Goal: Transaction & Acquisition: Download file/media

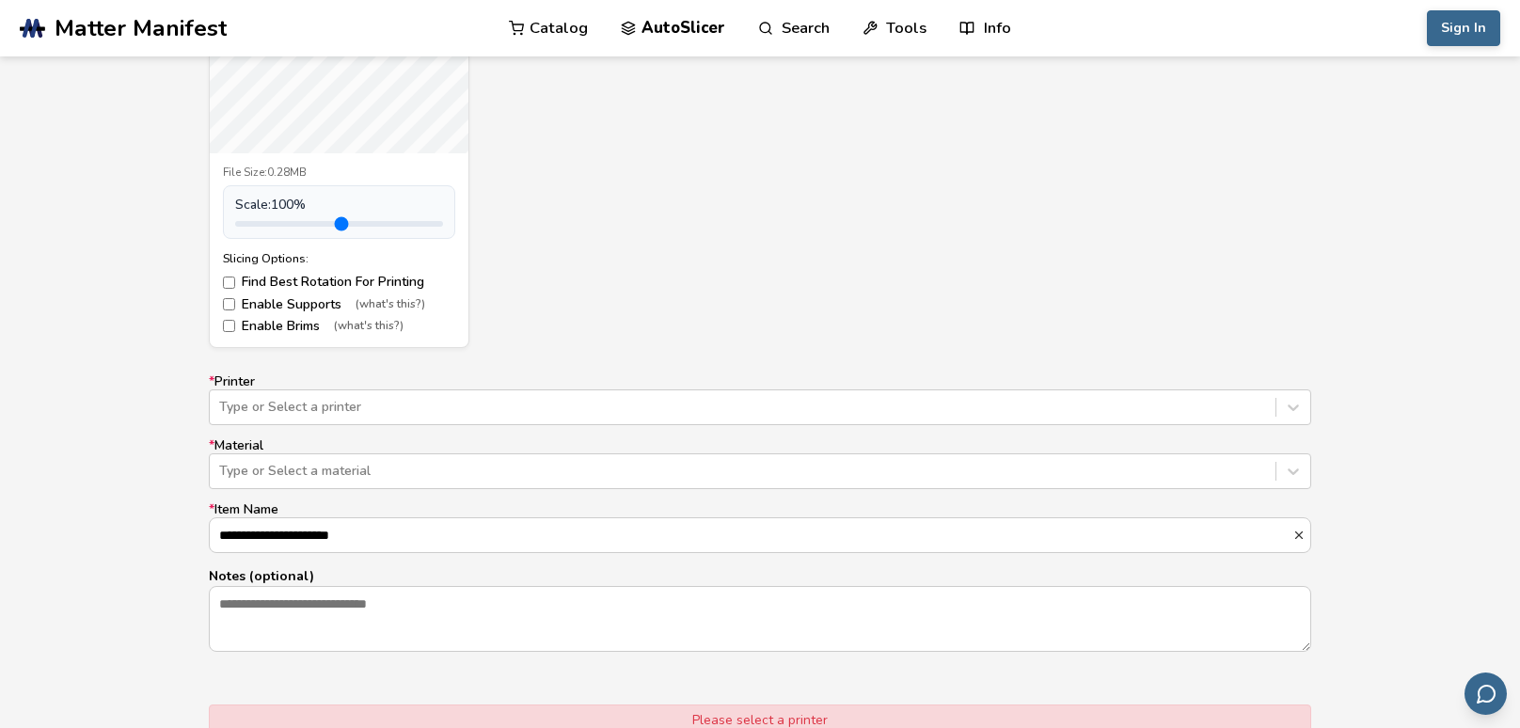
scroll to position [927, 0]
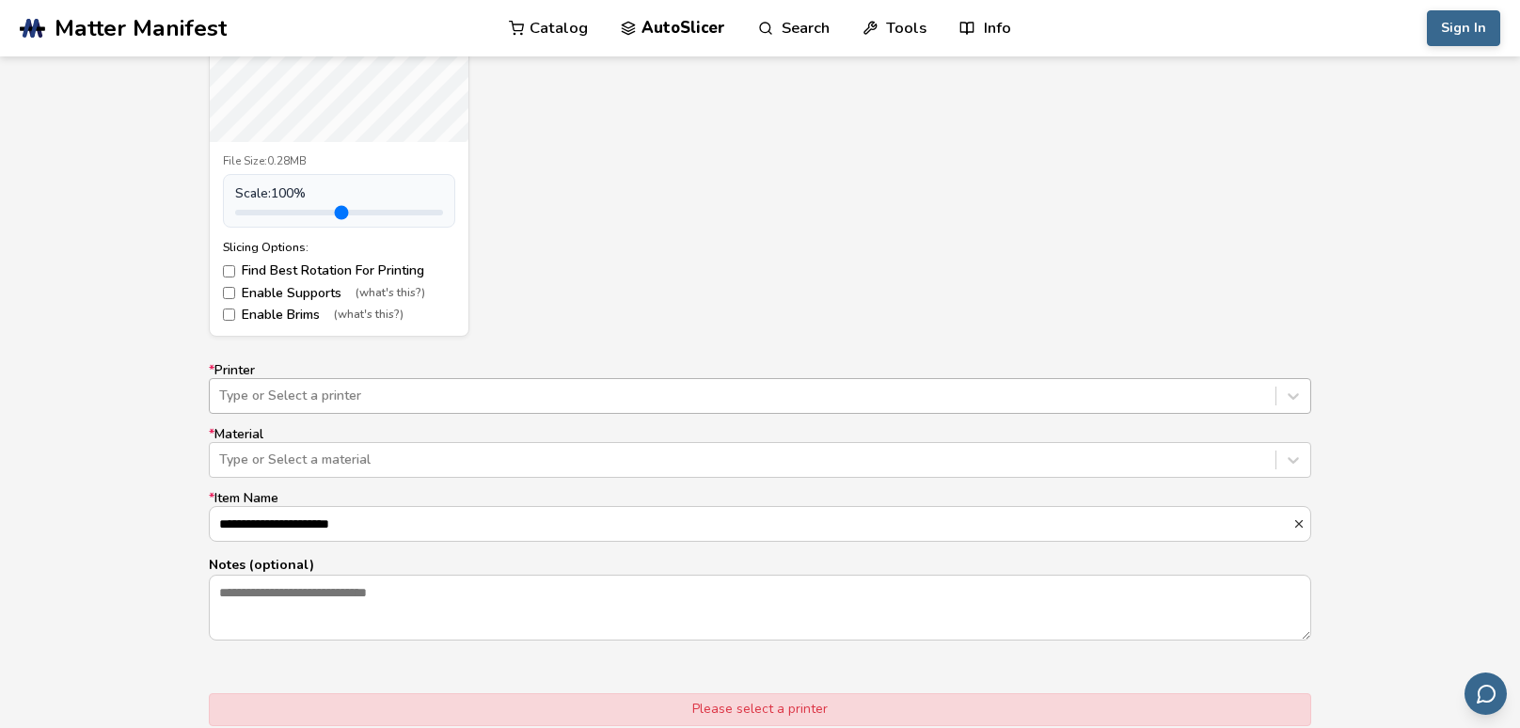
click at [264, 395] on div at bounding box center [742, 396] width 1047 height 19
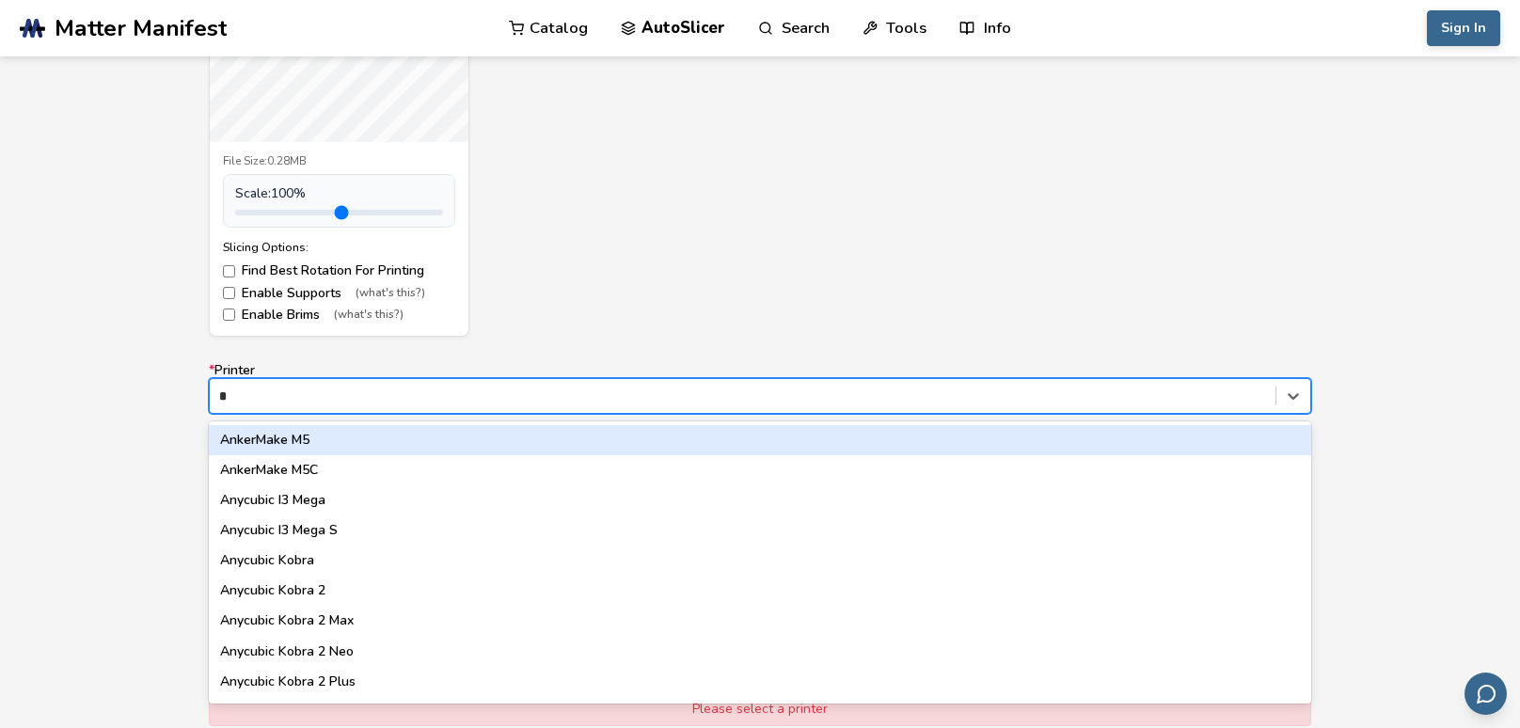
type input "**"
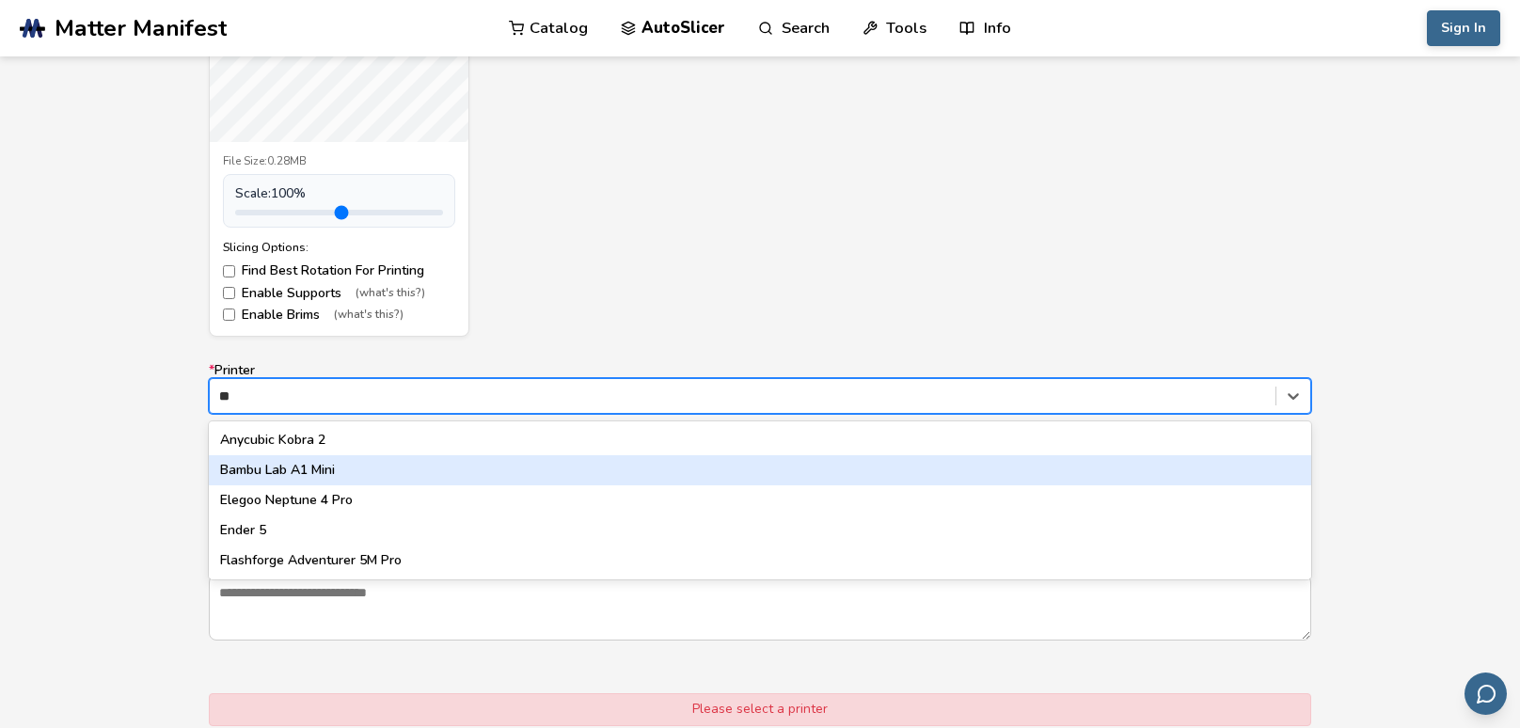
click at [306, 464] on div "Bambu Lab A1 Mini" at bounding box center [760, 470] width 1103 height 30
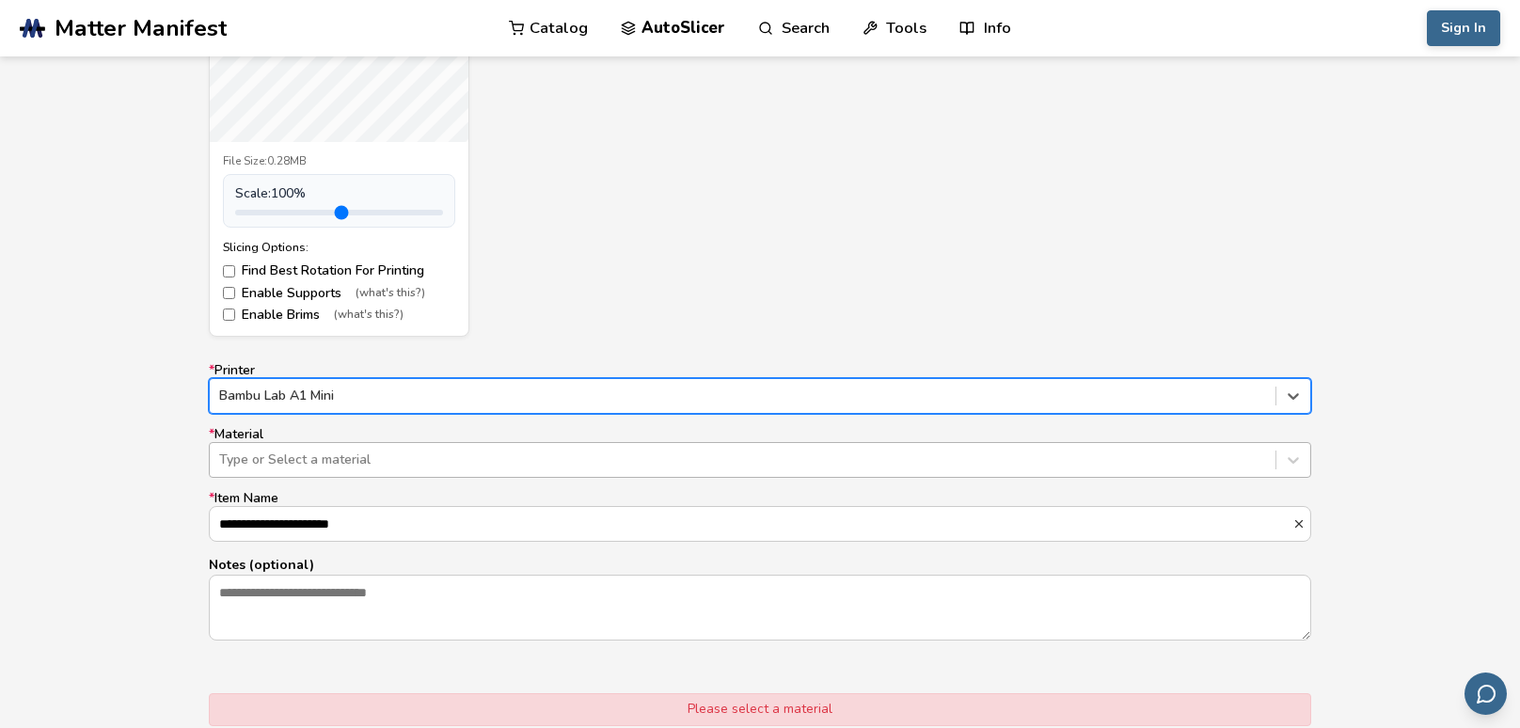
click at [233, 457] on div at bounding box center [742, 460] width 1047 height 19
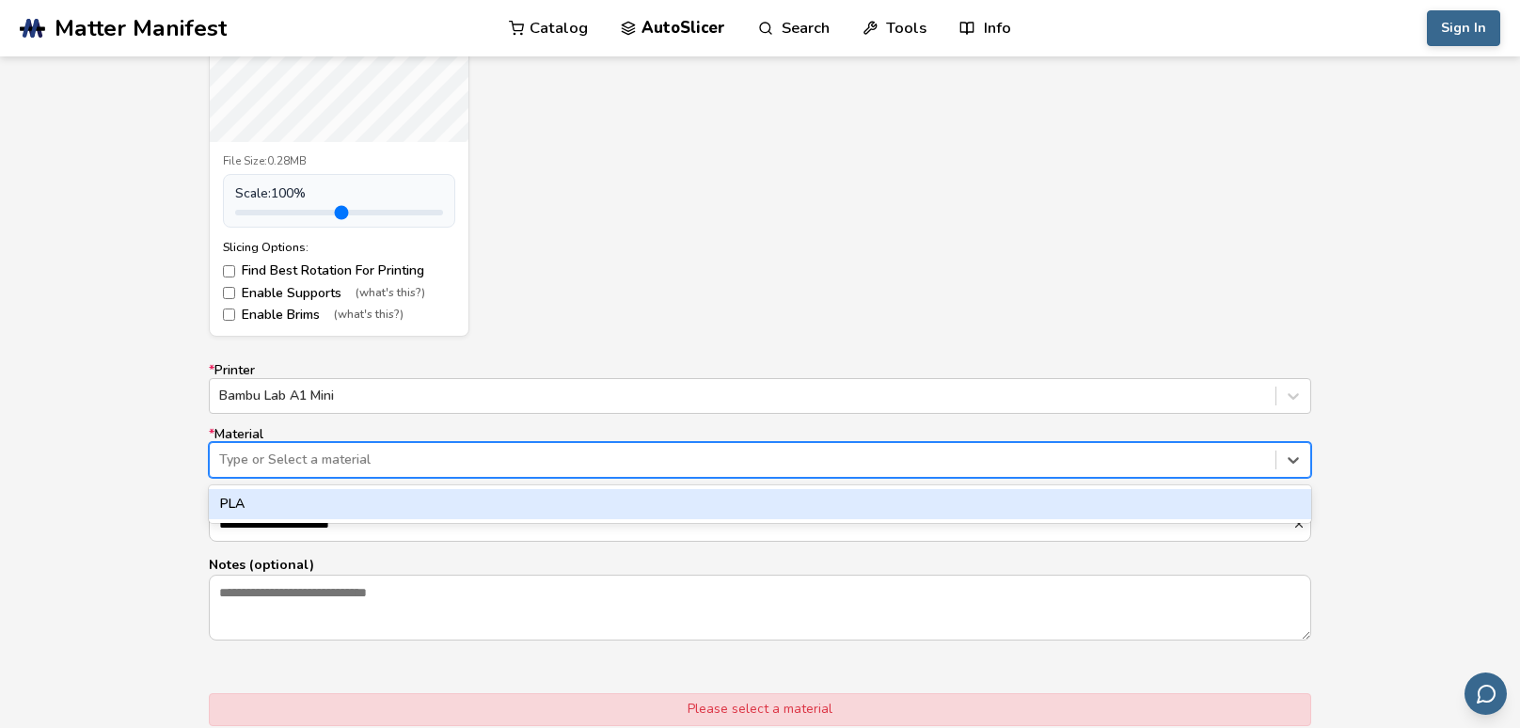
click at [243, 488] on div "PLA" at bounding box center [760, 504] width 1103 height 38
click at [252, 501] on div "PLA" at bounding box center [760, 504] width 1103 height 30
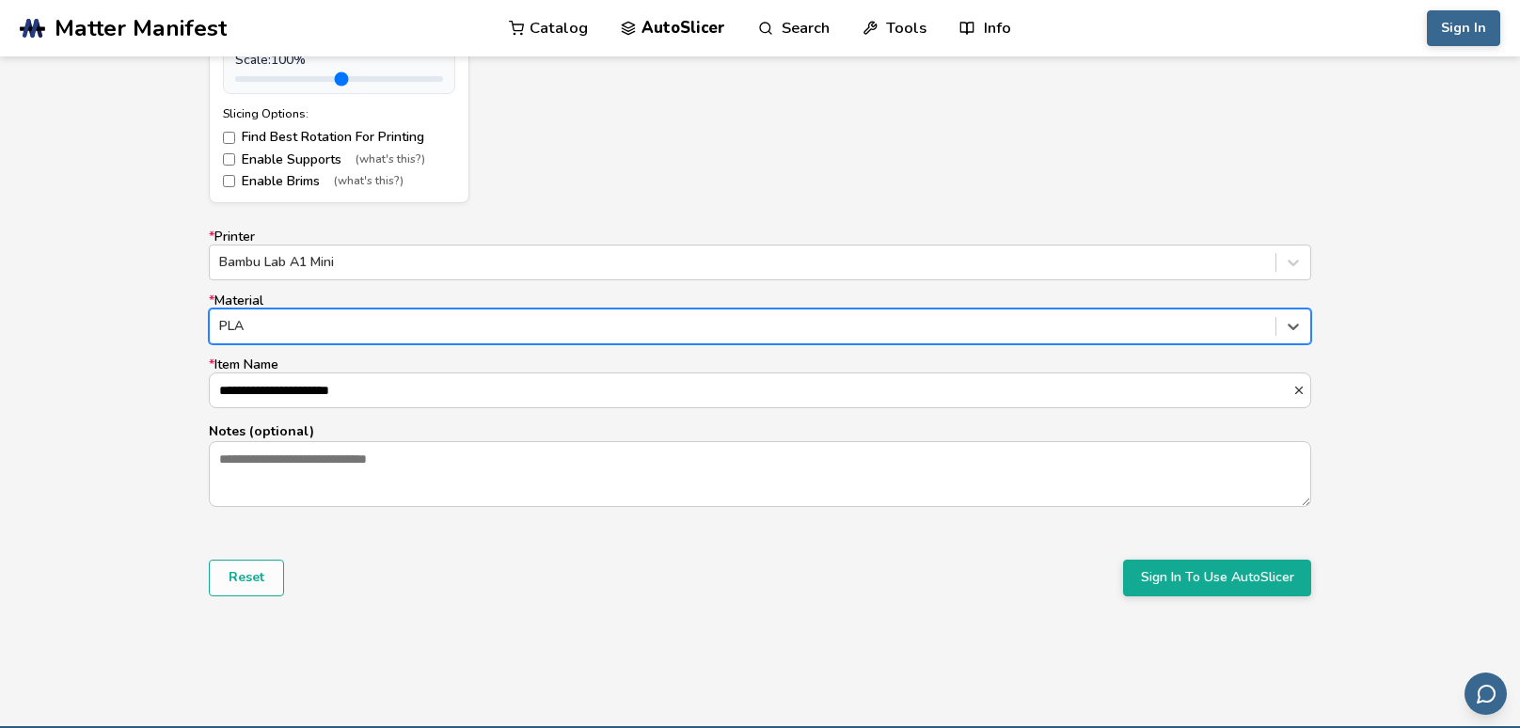
scroll to position [1067, 0]
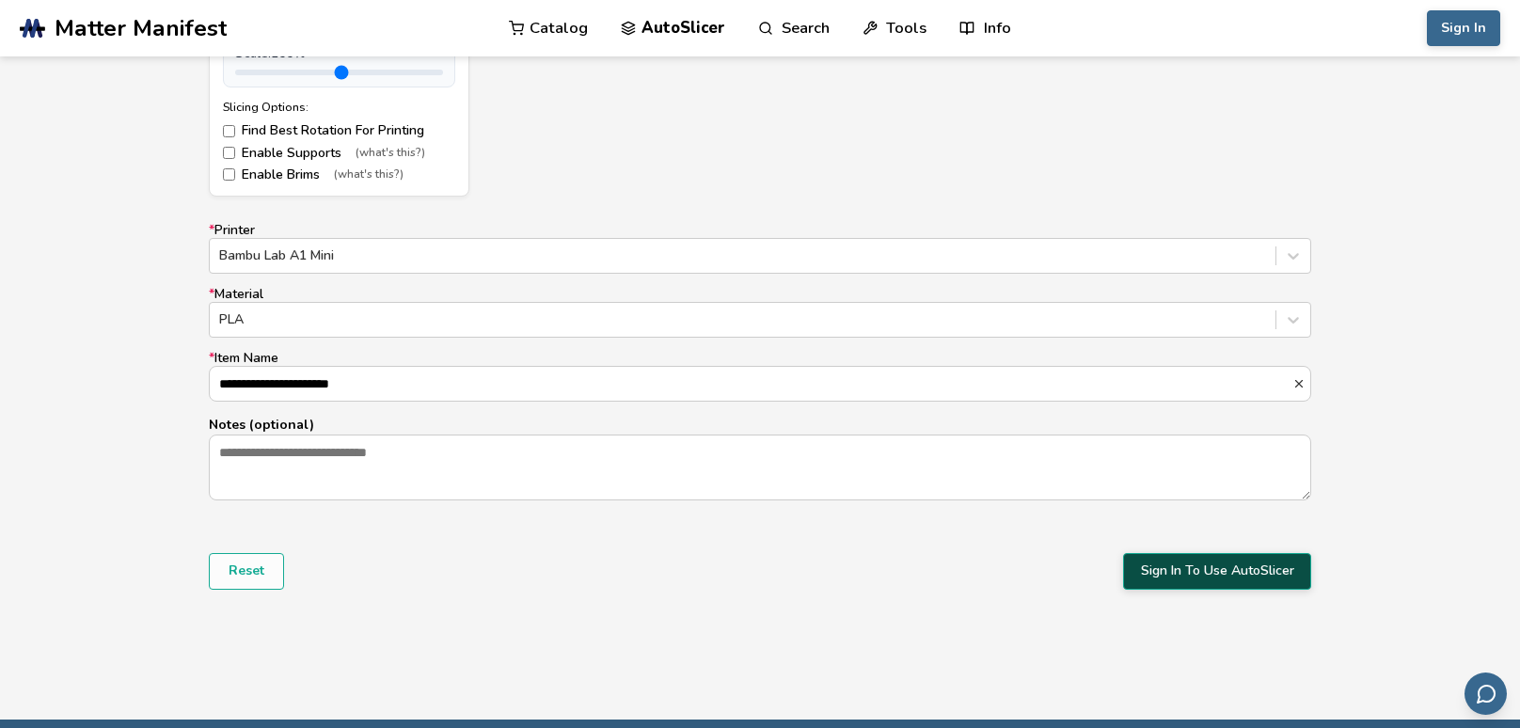
click at [1178, 571] on button "Sign In To Use AutoSlicer" at bounding box center [1217, 571] width 188 height 36
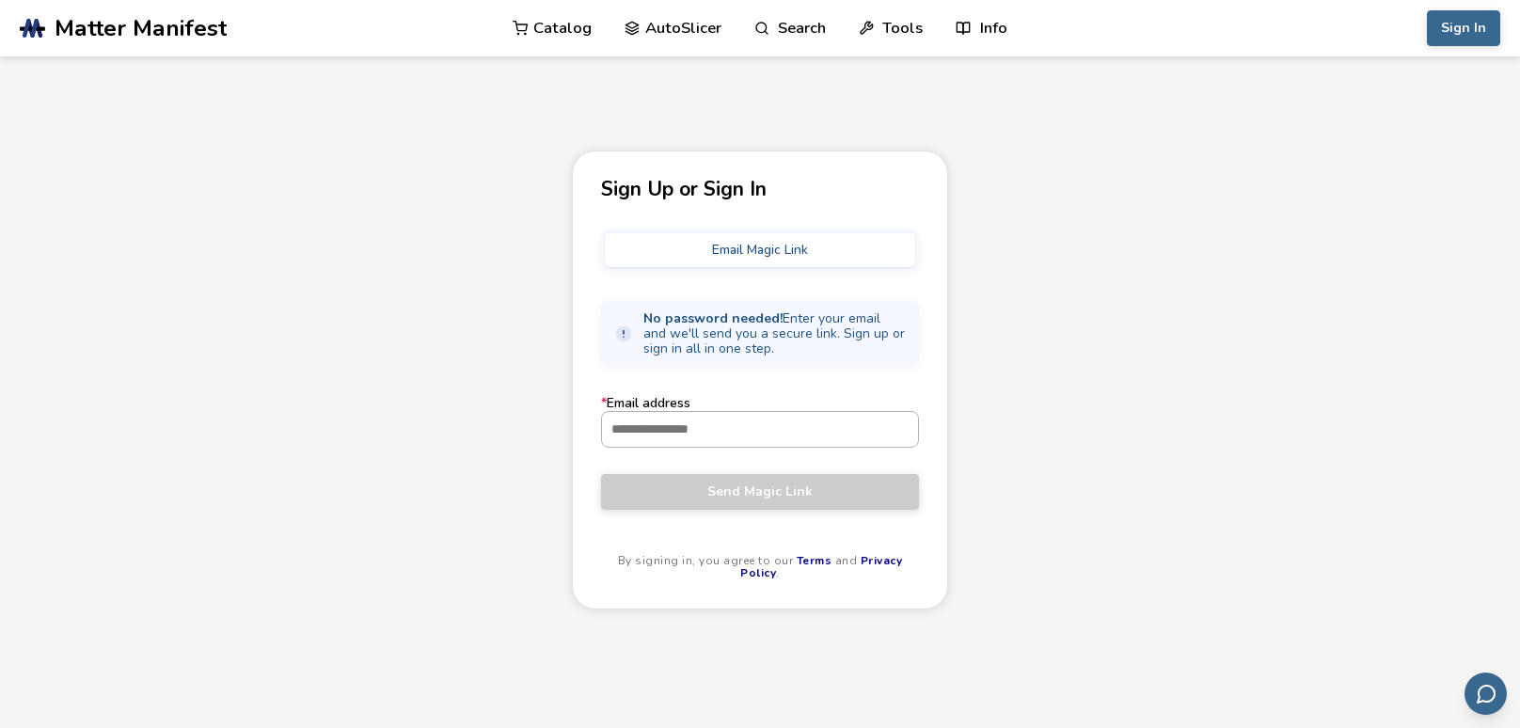
click at [716, 434] on input "* Email address" at bounding box center [760, 429] width 316 height 34
type input "**********"
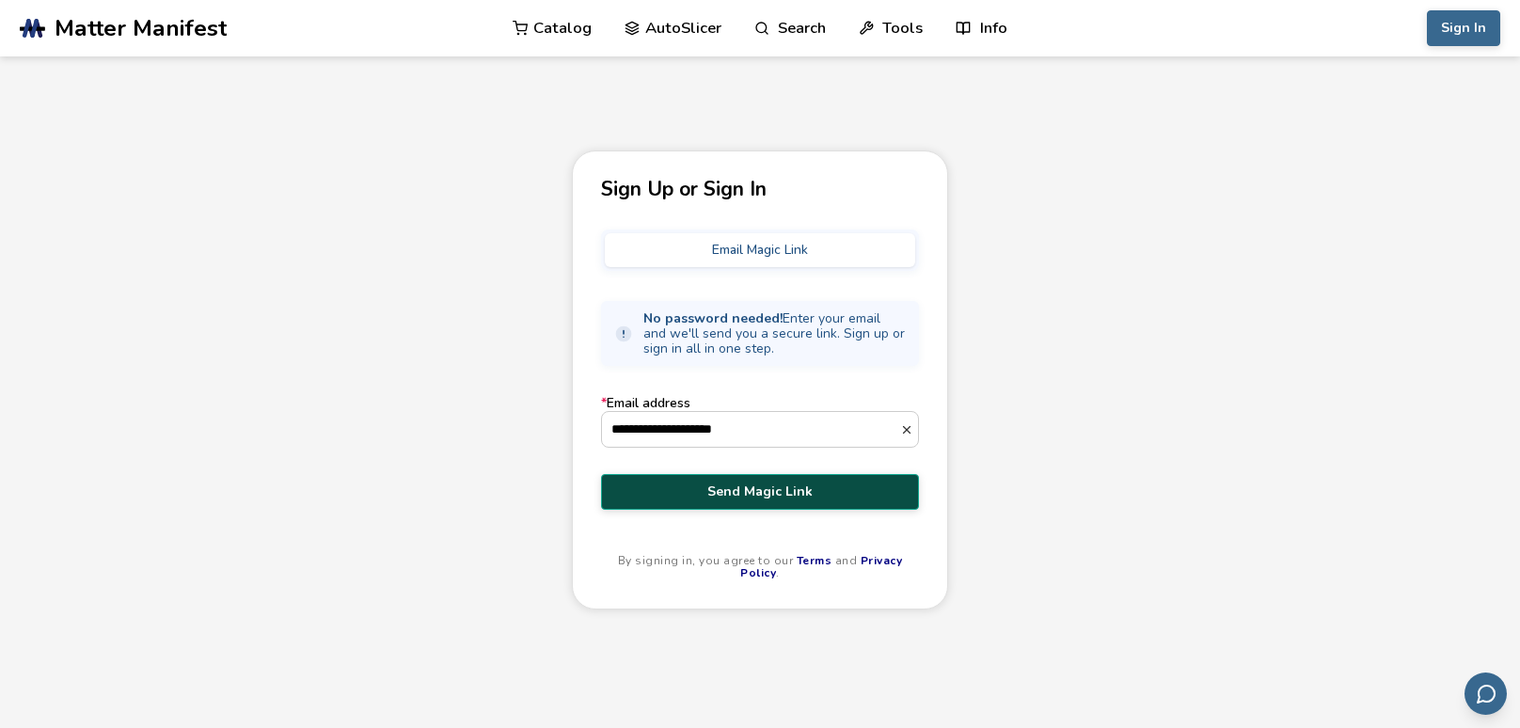
click at [756, 485] on span "Send Magic Link" at bounding box center [760, 492] width 290 height 15
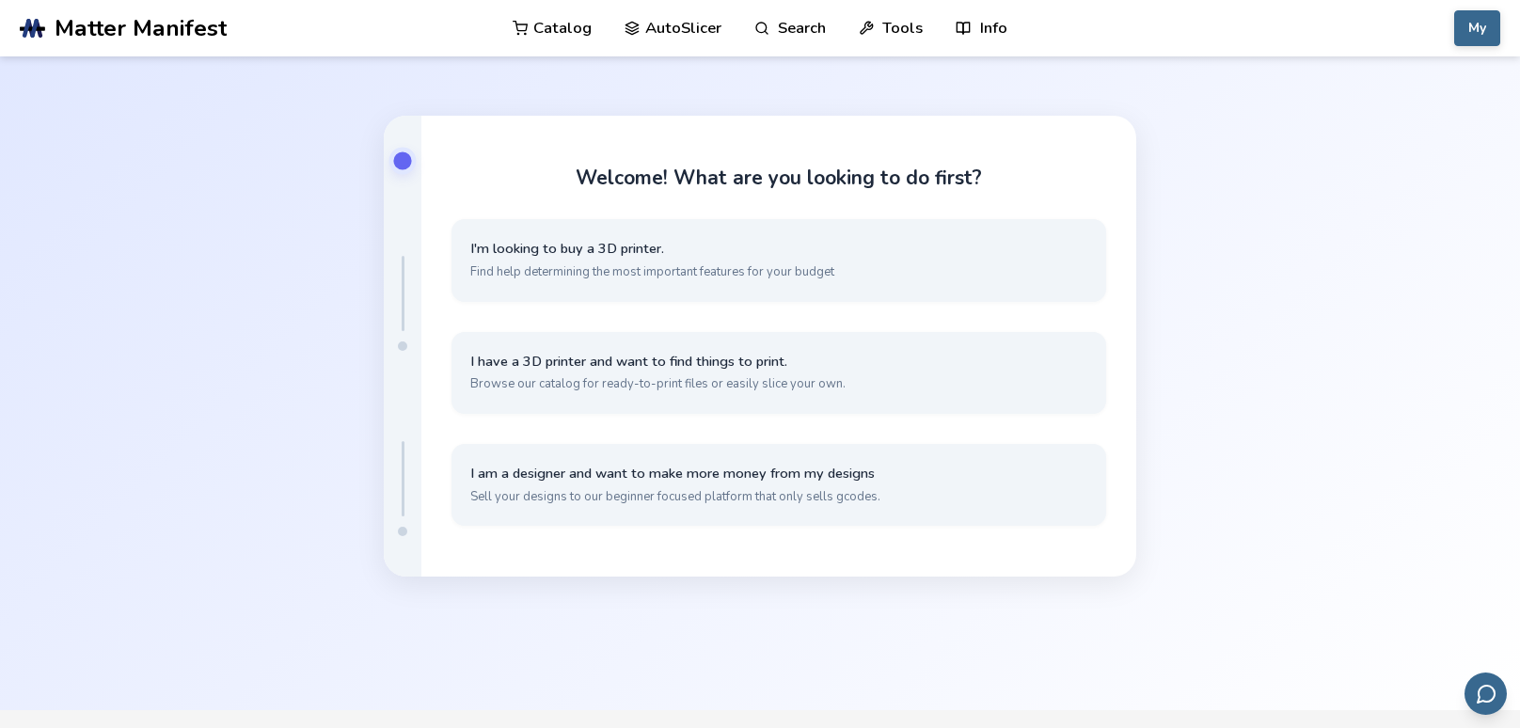
scroll to position [80, 0]
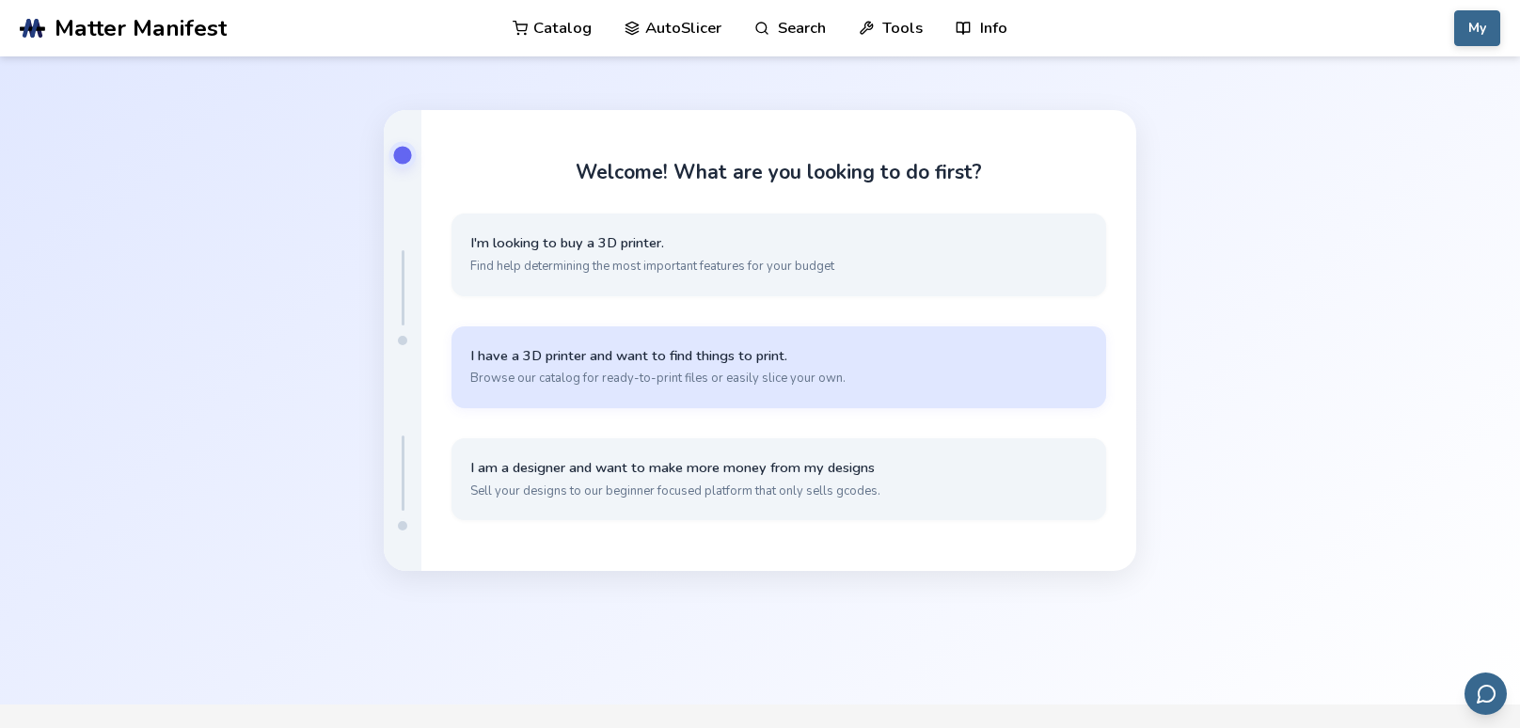
click at [790, 383] on span "Browse our catalog for ready-to-print files or easily slice your own." at bounding box center [778, 378] width 617 height 17
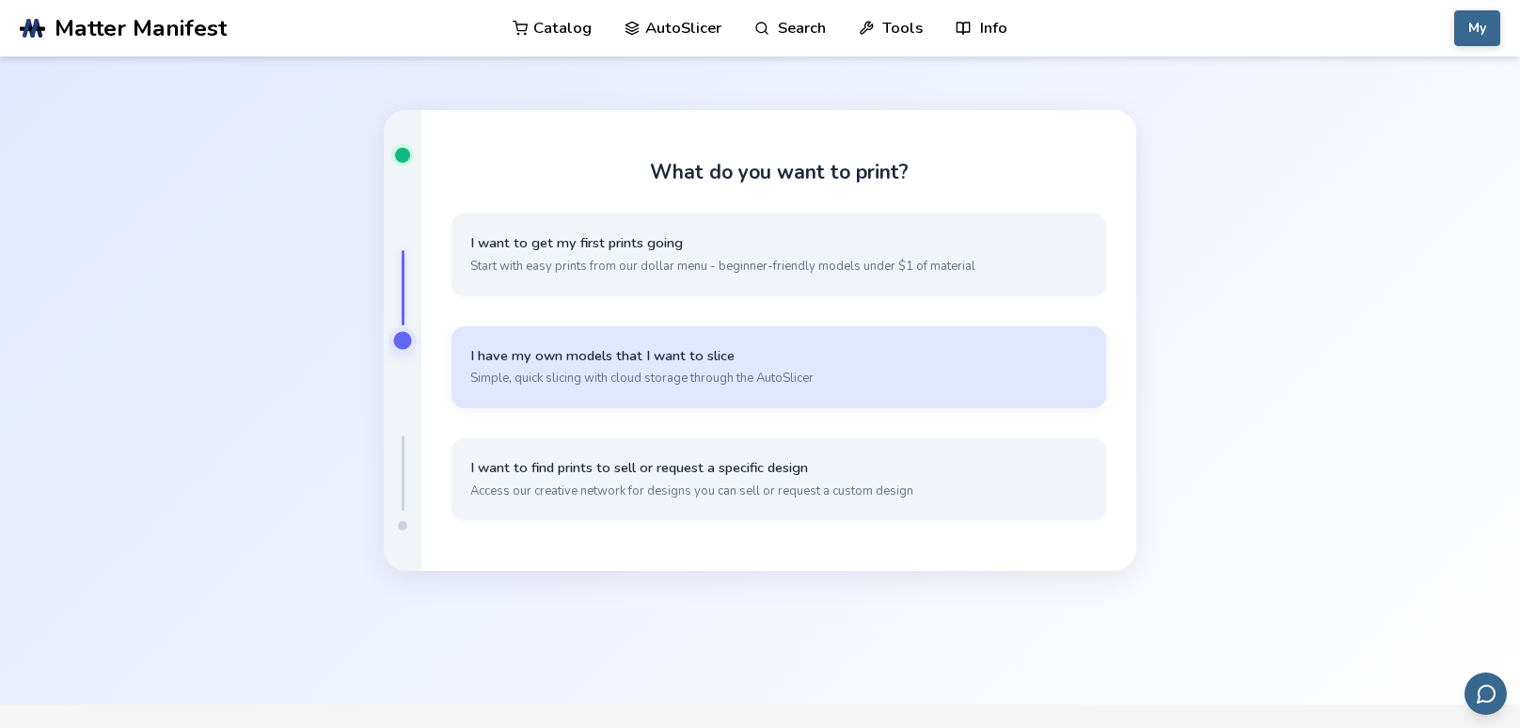
click at [790, 383] on span "Simple, quick slicing with cloud storage through the AutoSlicer" at bounding box center [778, 378] width 617 height 17
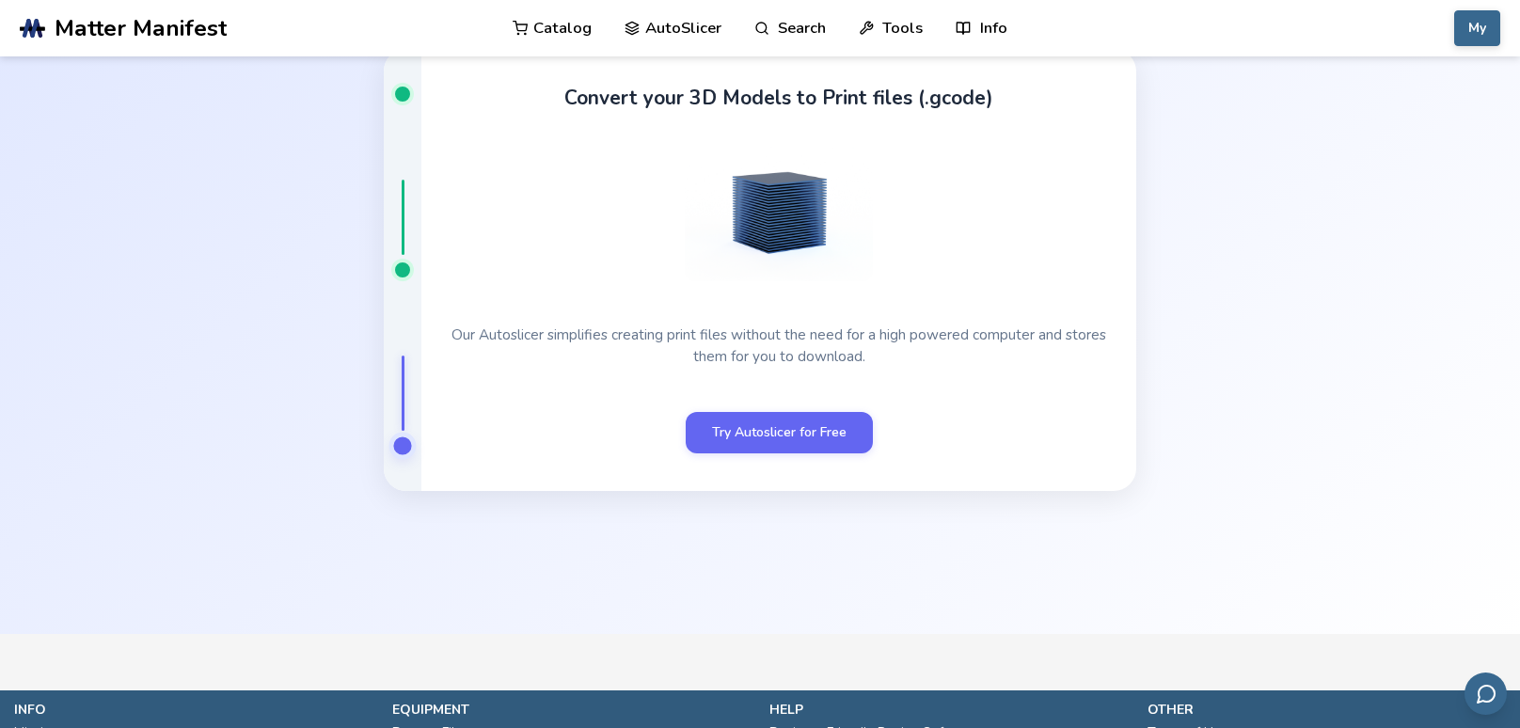
scroll to position [89, 0]
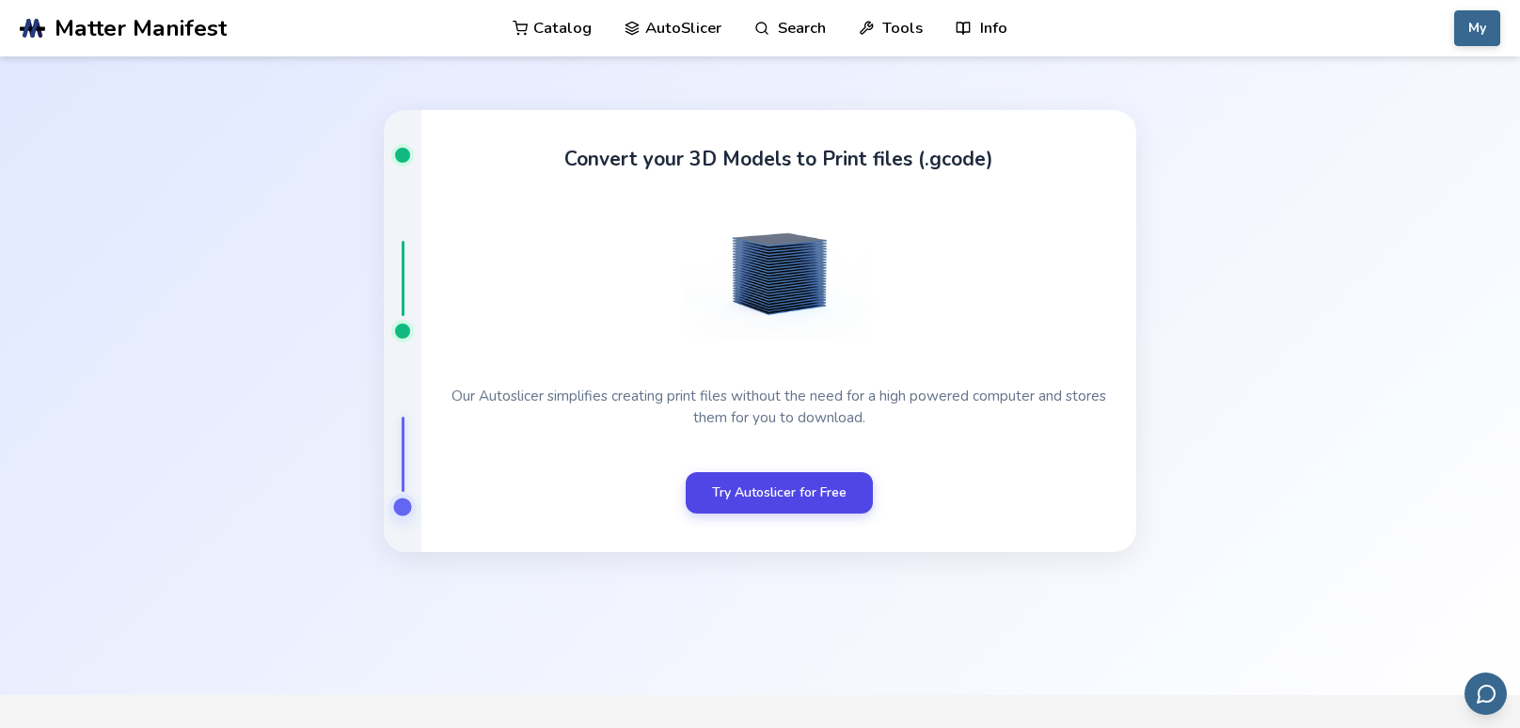
click at [797, 500] on link "Try Autoslicer for Free" at bounding box center [779, 492] width 187 height 41
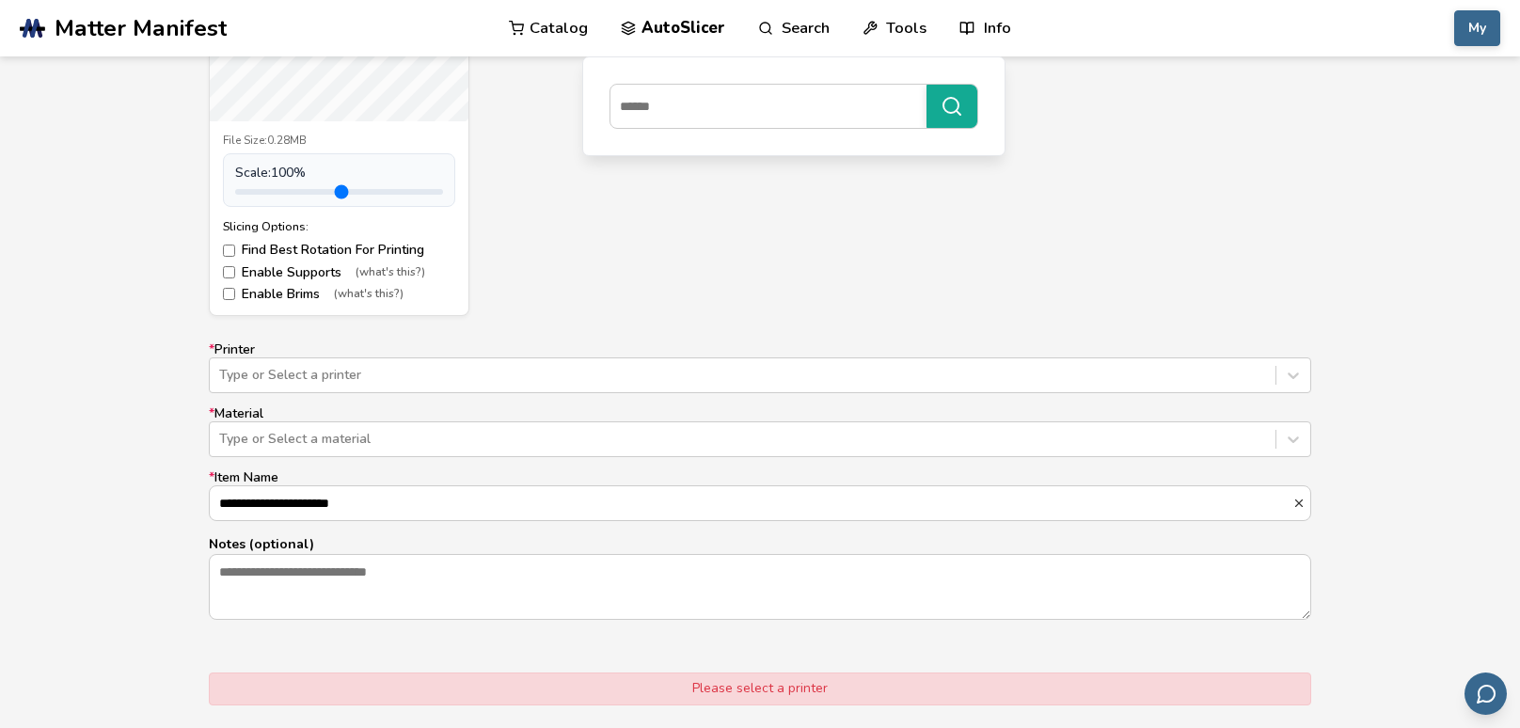
scroll to position [948, 0]
click at [350, 374] on div at bounding box center [742, 374] width 1047 height 19
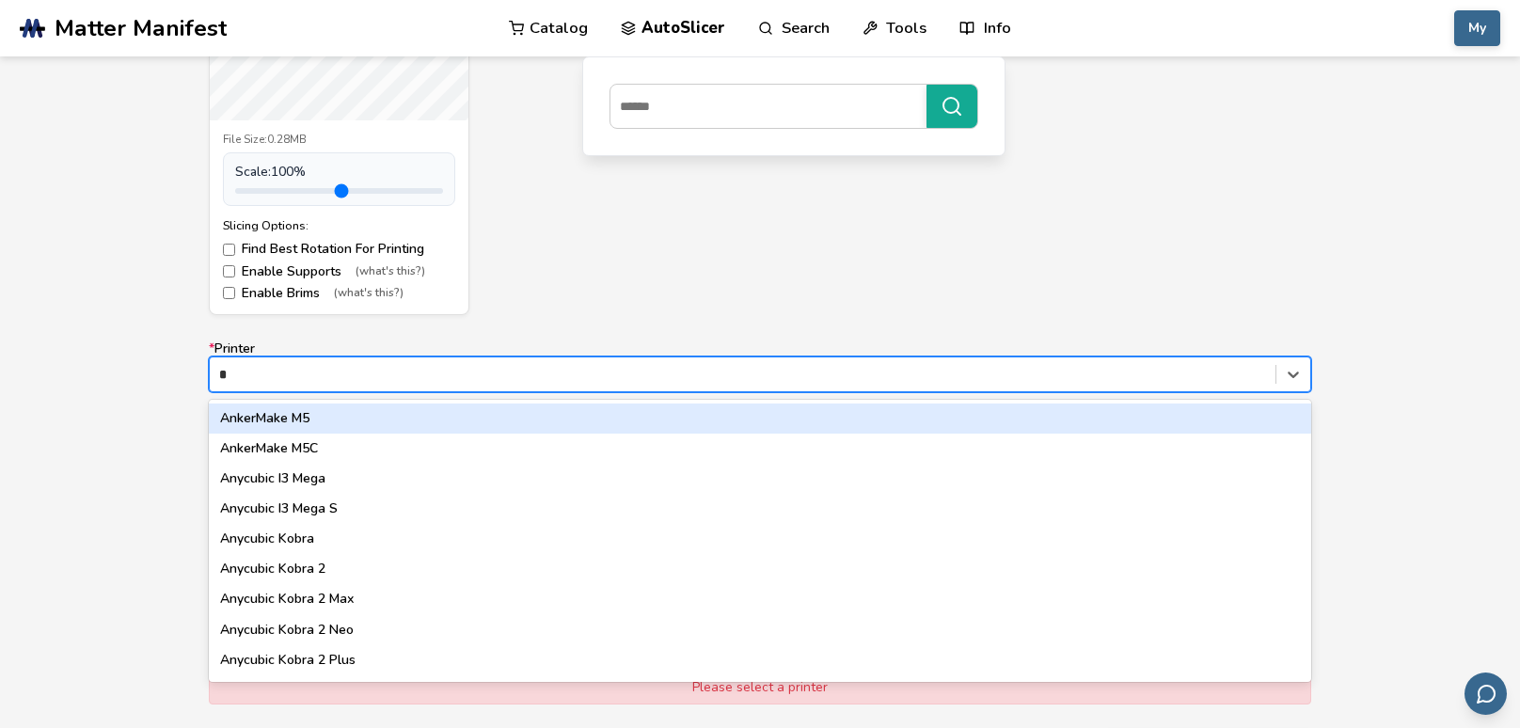
type input "**"
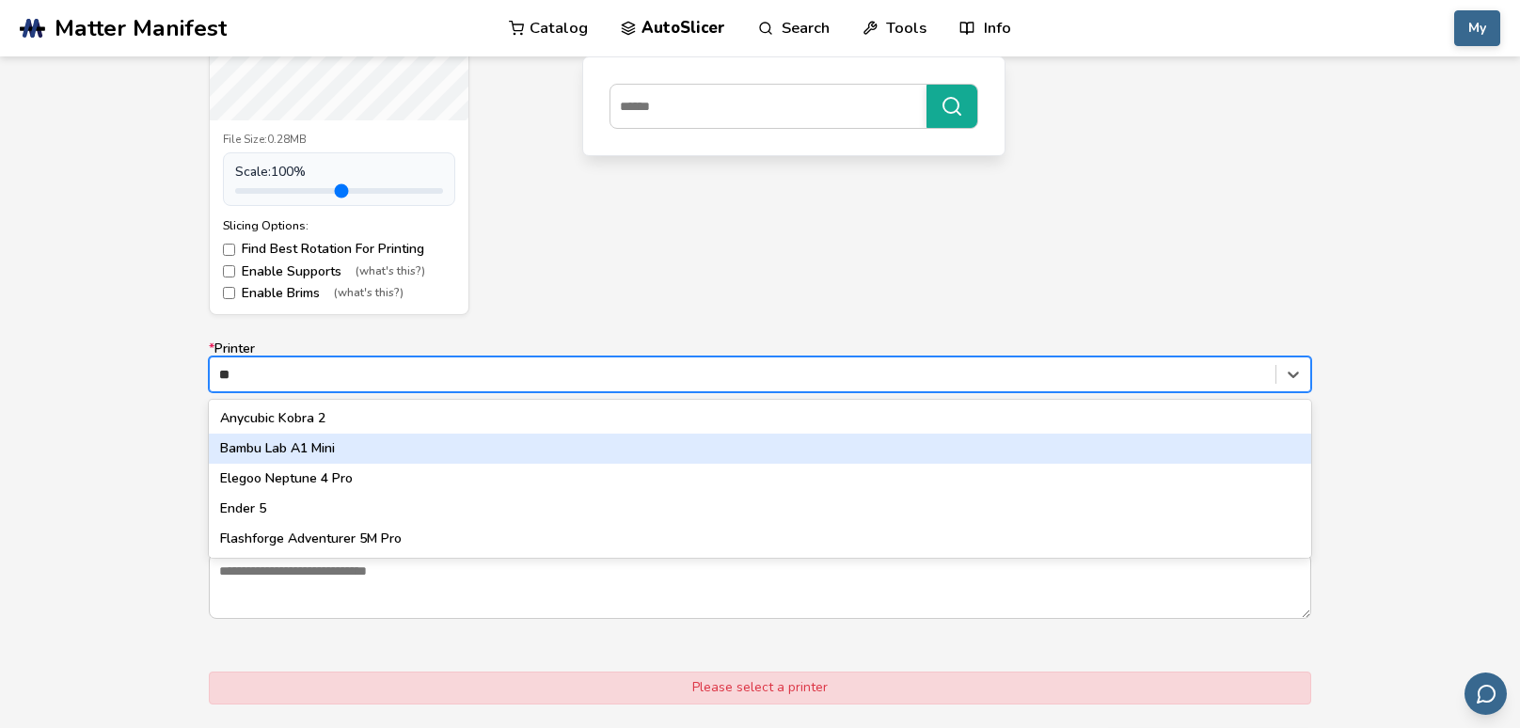
click at [314, 458] on div "Bambu Lab A1 Mini" at bounding box center [760, 449] width 1103 height 30
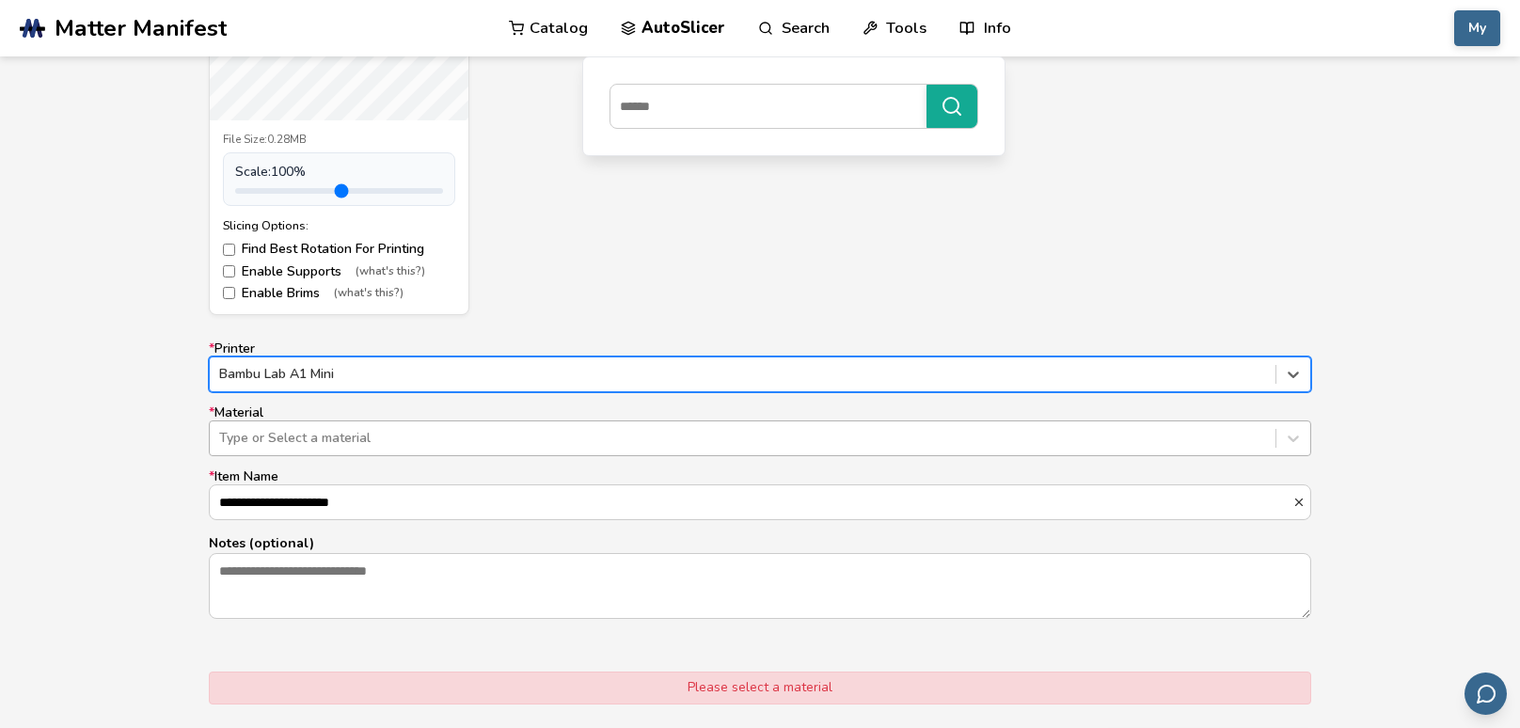
click at [270, 440] on div at bounding box center [742, 438] width 1047 height 19
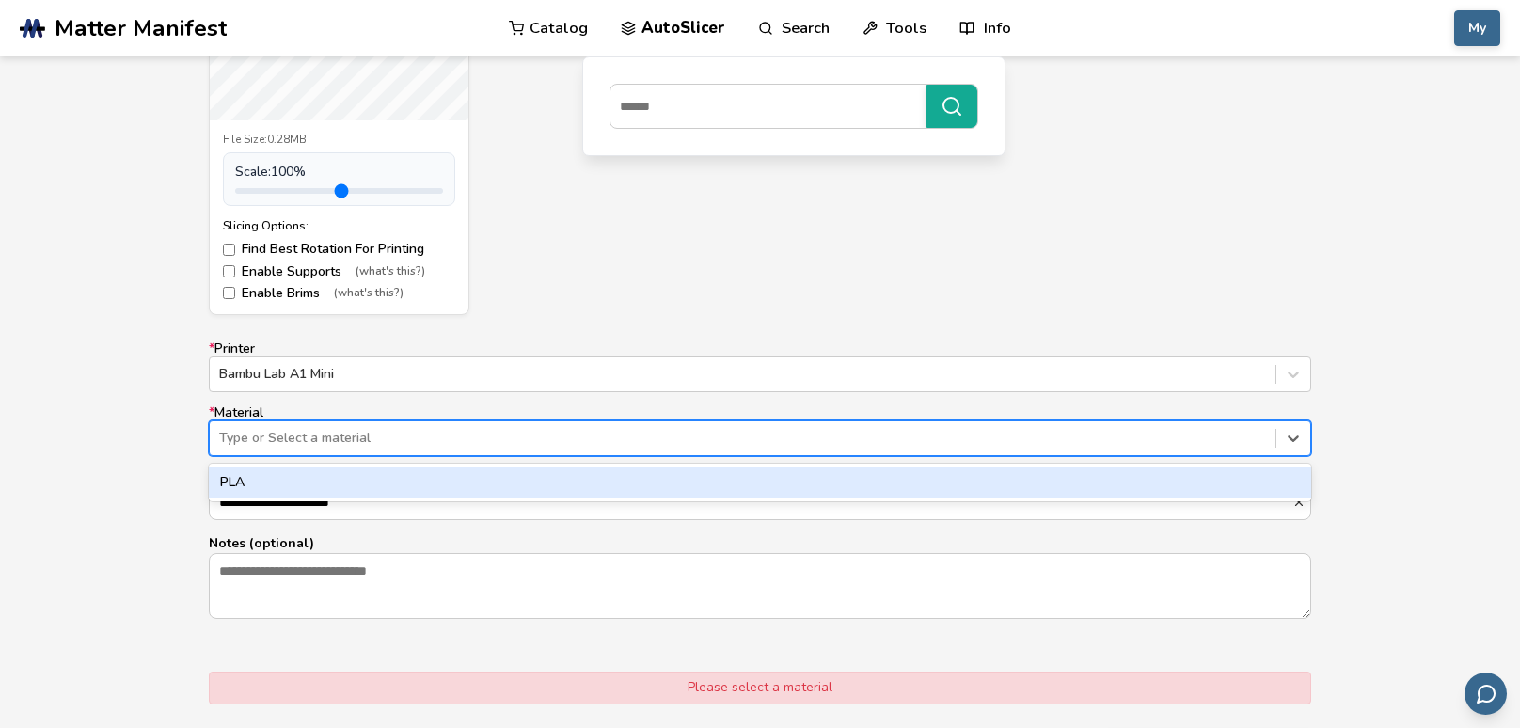
click at [262, 484] on div "PLA" at bounding box center [760, 483] width 1103 height 30
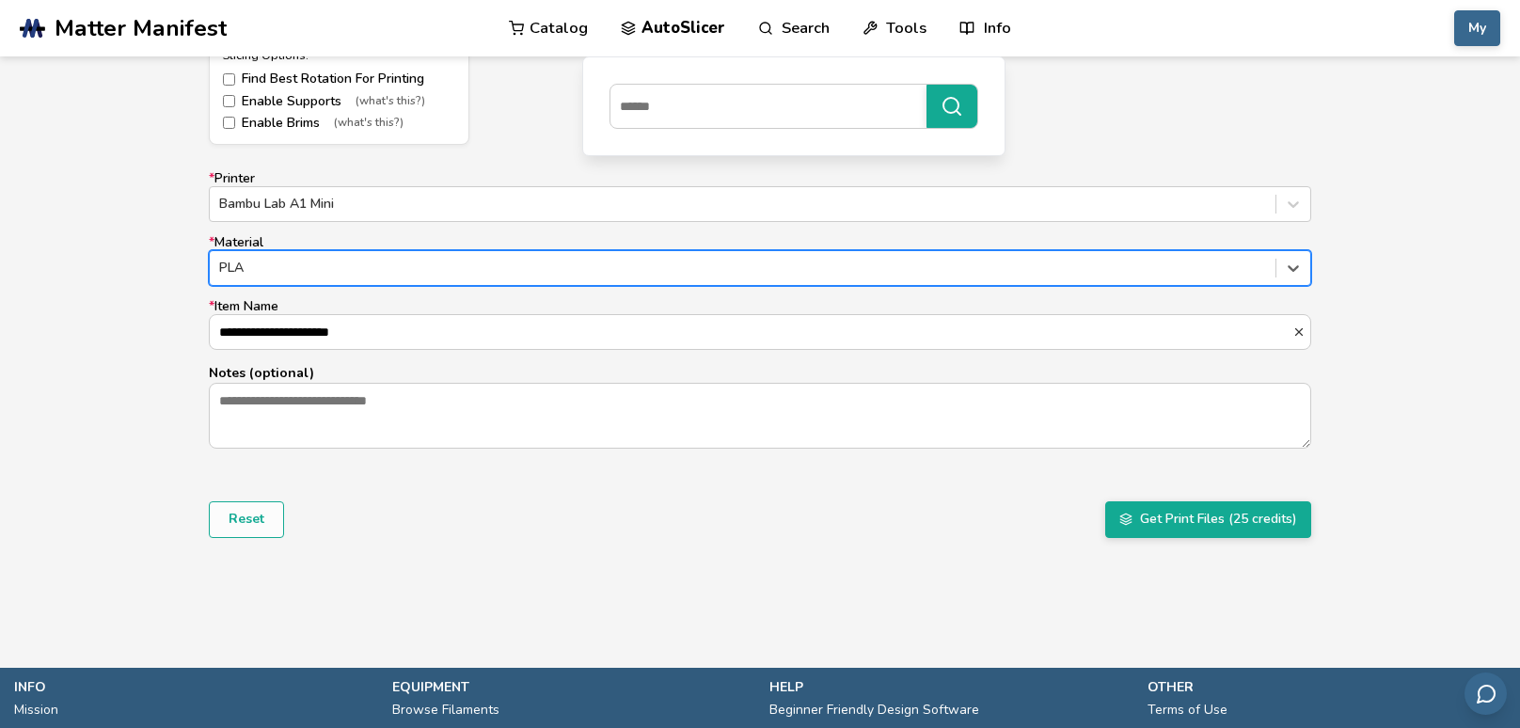
scroll to position [1126, 0]
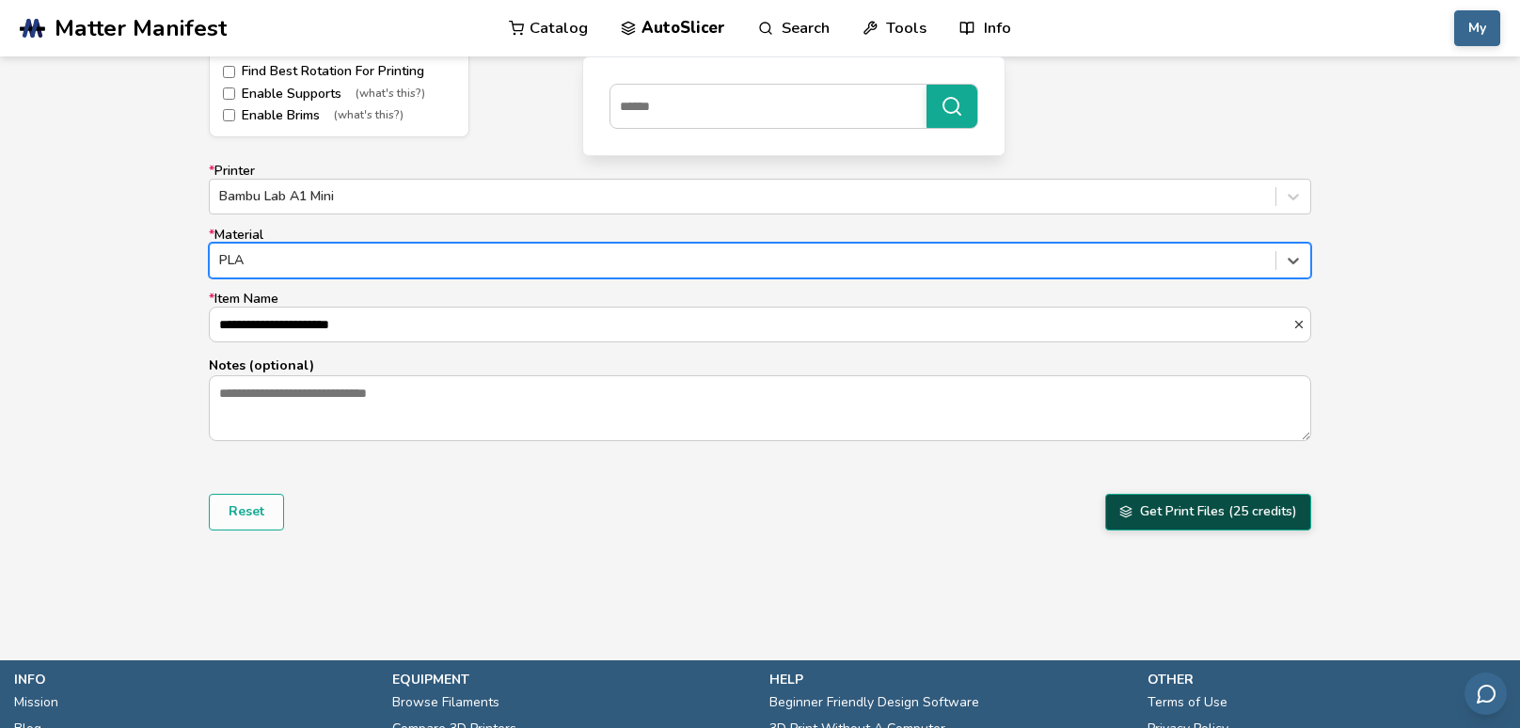
click at [1160, 507] on button "Get Print Files (25 credits)" at bounding box center [1208, 512] width 206 height 36
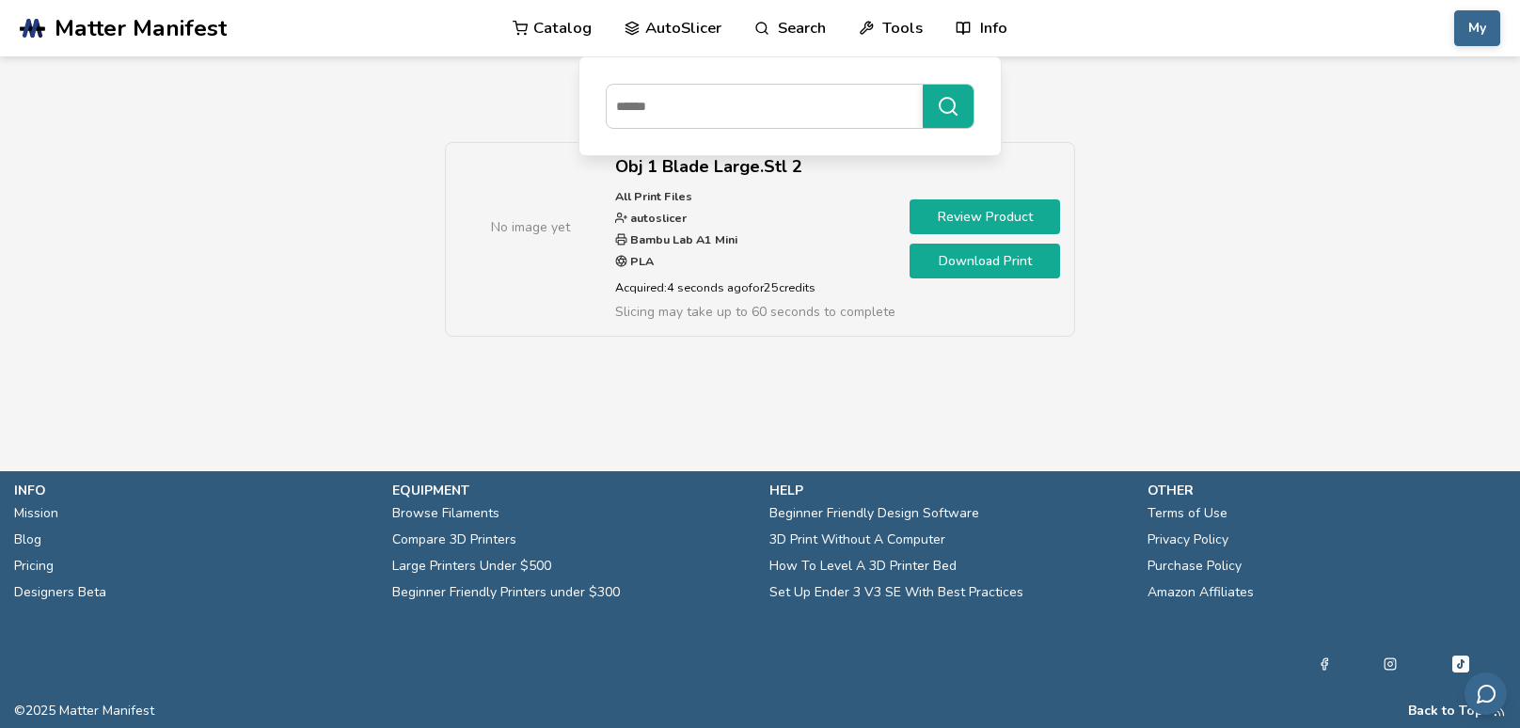
click at [991, 266] on link "Download Print" at bounding box center [985, 261] width 151 height 35
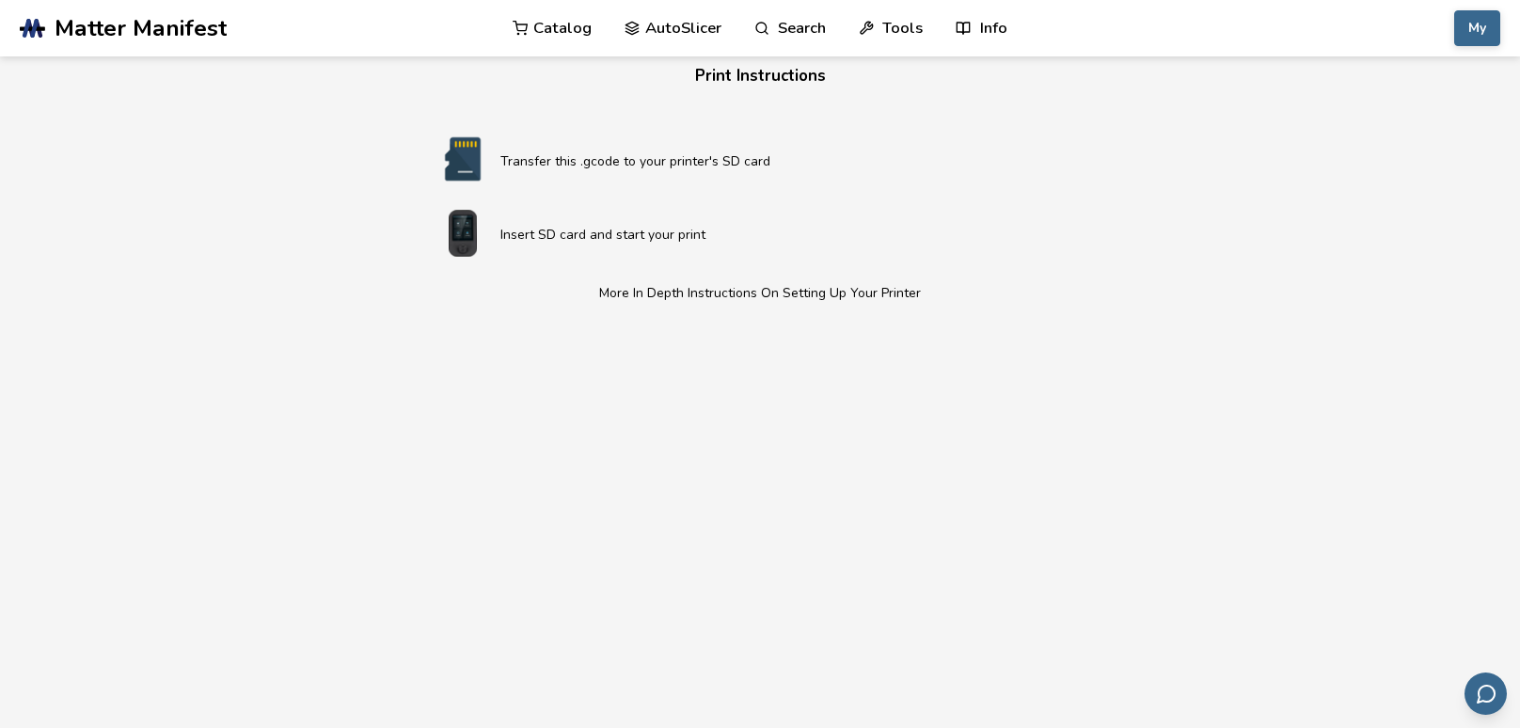
scroll to position [517, 0]
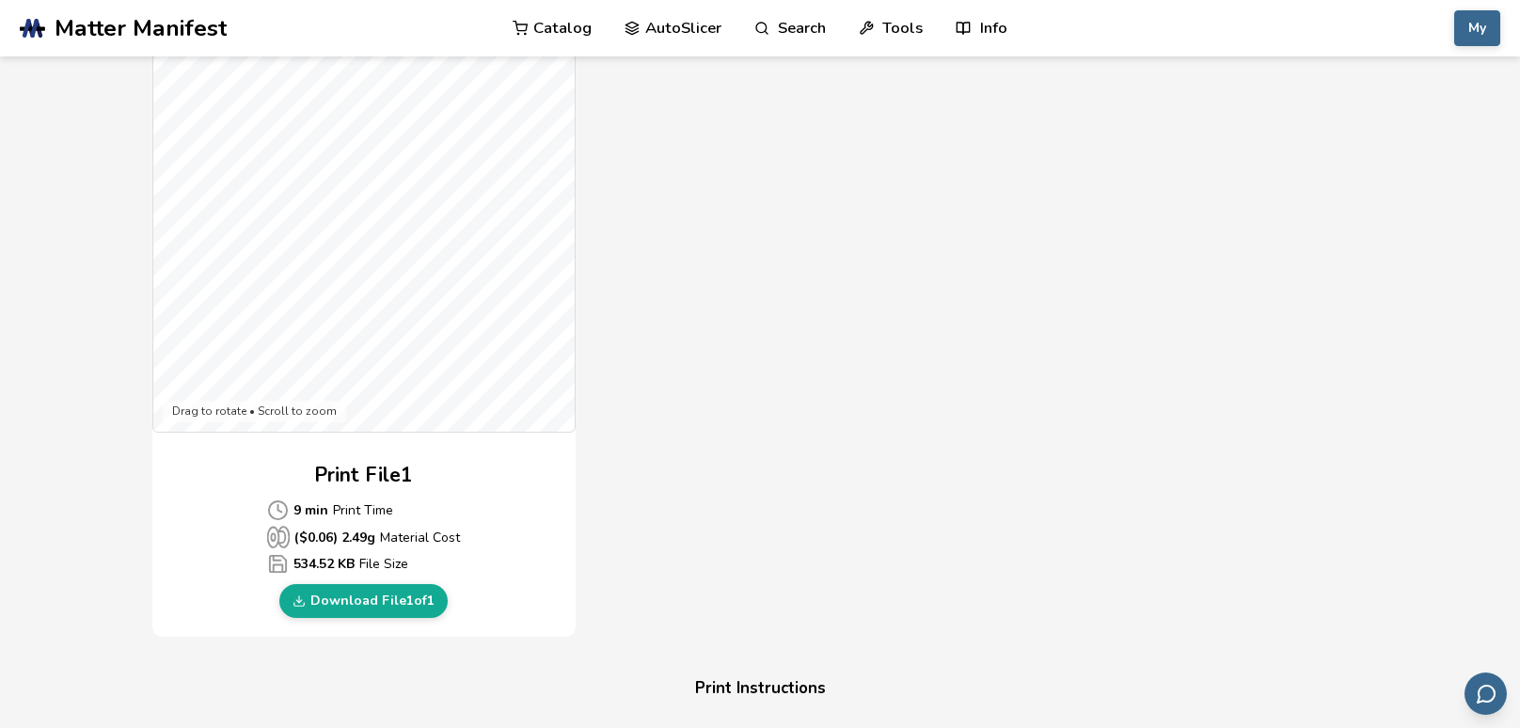
scroll to position [534, 0]
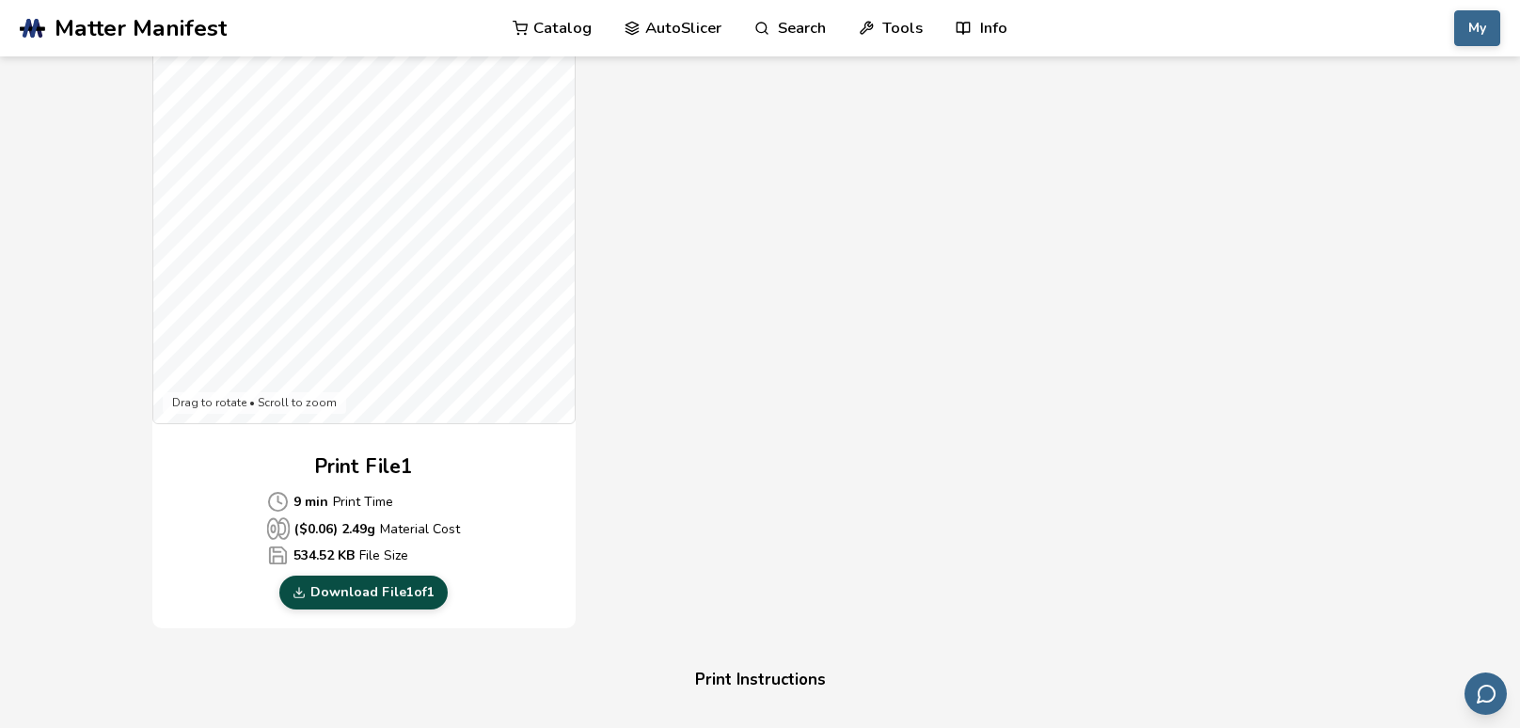
click at [393, 593] on link "Download File 1 of 1" at bounding box center [363, 593] width 168 height 34
click at [76, 254] on section "Download Your Print File Obj 1 Blade Large.Stl 2 All Print Files Created By: au…" at bounding box center [760, 559] width 1520 height 2075
